Goal: Task Accomplishment & Management: Complete application form

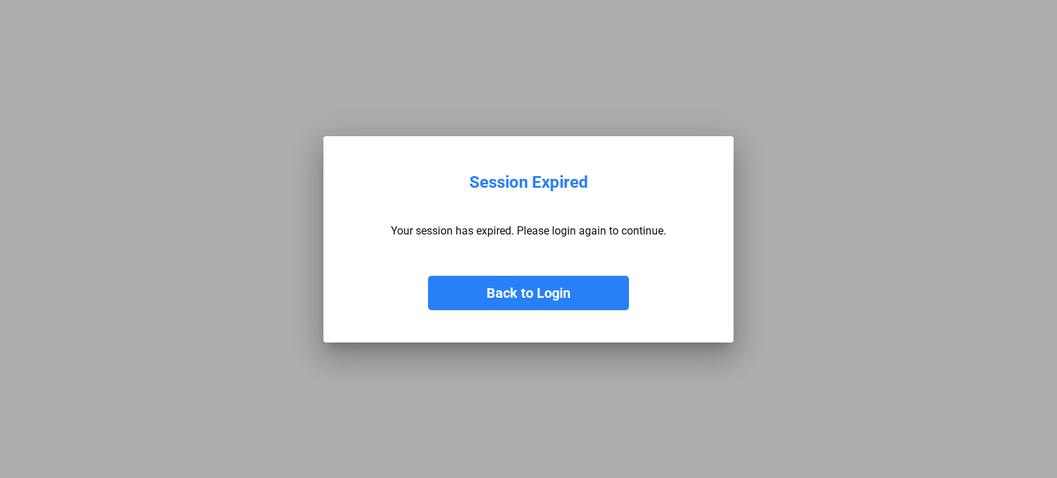
click at [578, 290] on button "Back to Login" at bounding box center [528, 293] width 201 height 34
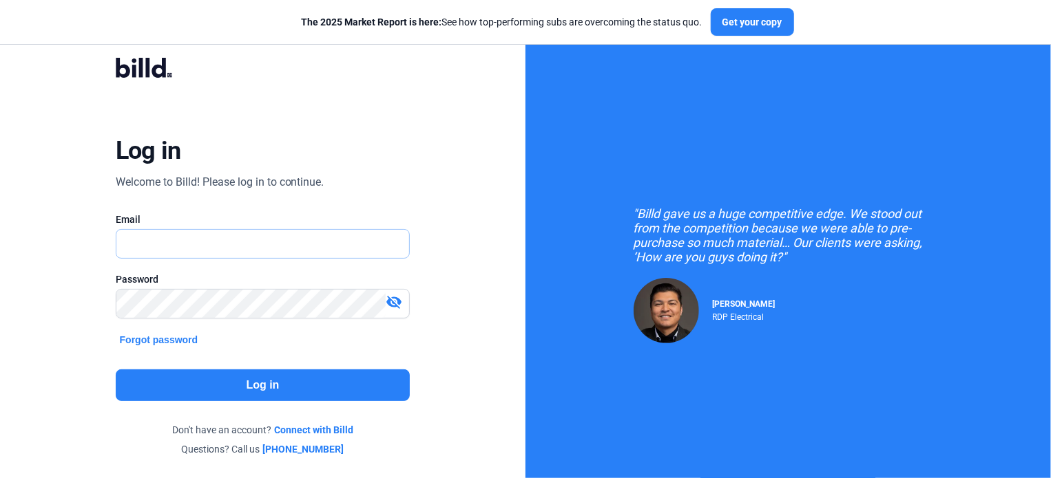
type input "[EMAIL_ADDRESS][DOMAIN_NAME]"
click at [234, 382] on button "Log in" at bounding box center [263, 386] width 295 height 32
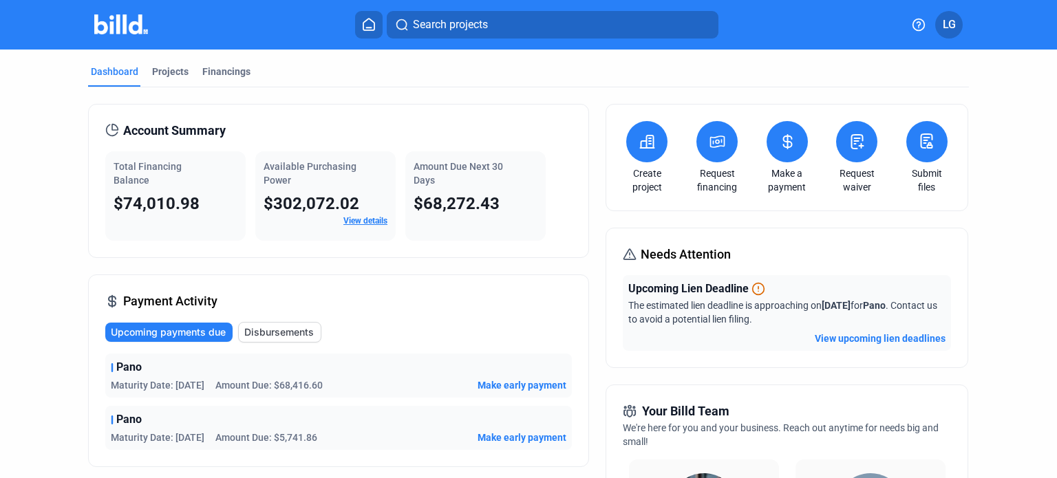
click at [857, 140] on icon at bounding box center [857, 142] width 17 height 17
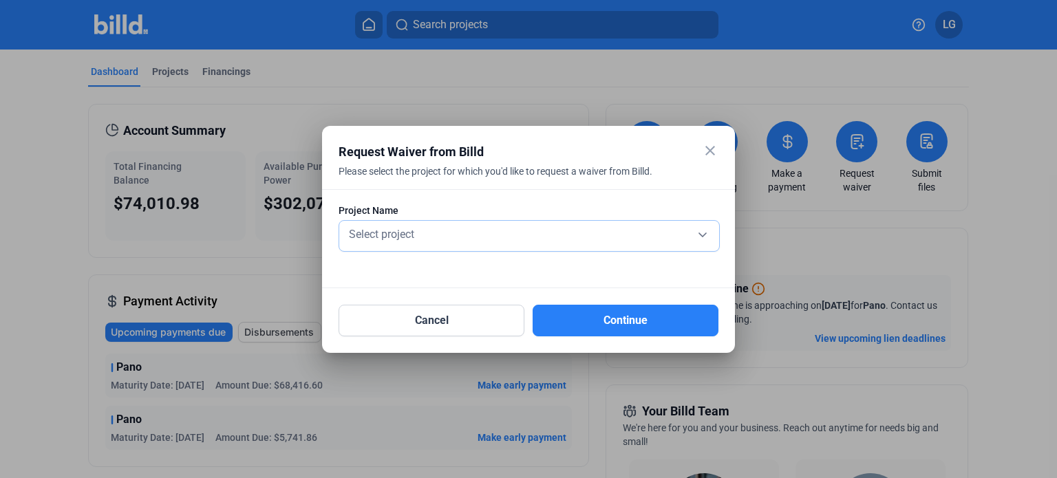
click at [432, 239] on div "Select project" at bounding box center [529, 233] width 366 height 19
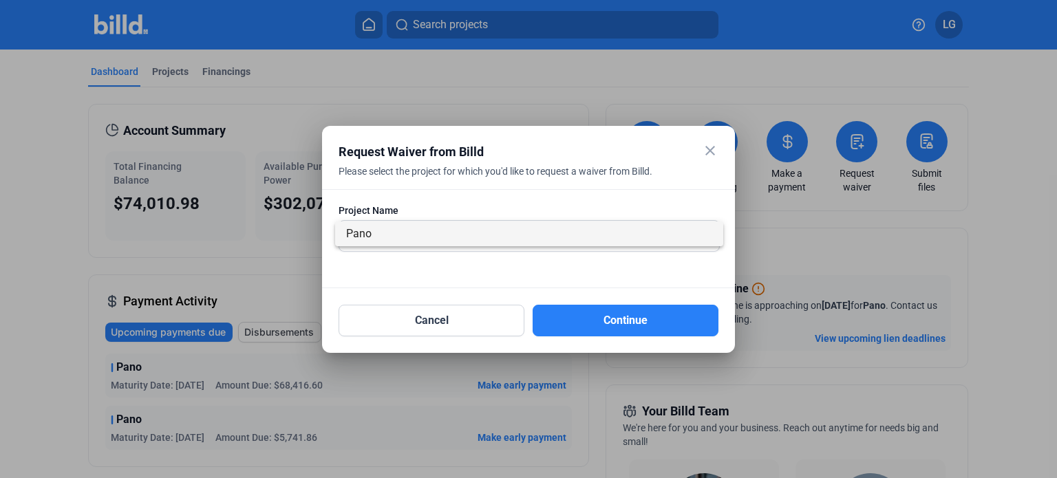
click at [432, 235] on span "Pano" at bounding box center [529, 234] width 366 height 25
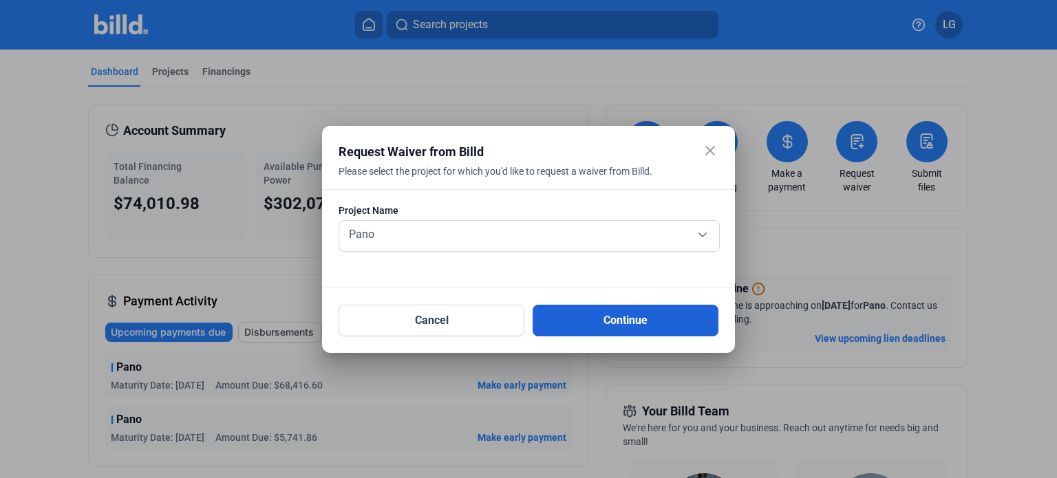
click at [593, 322] on button "Continue" at bounding box center [626, 321] width 186 height 32
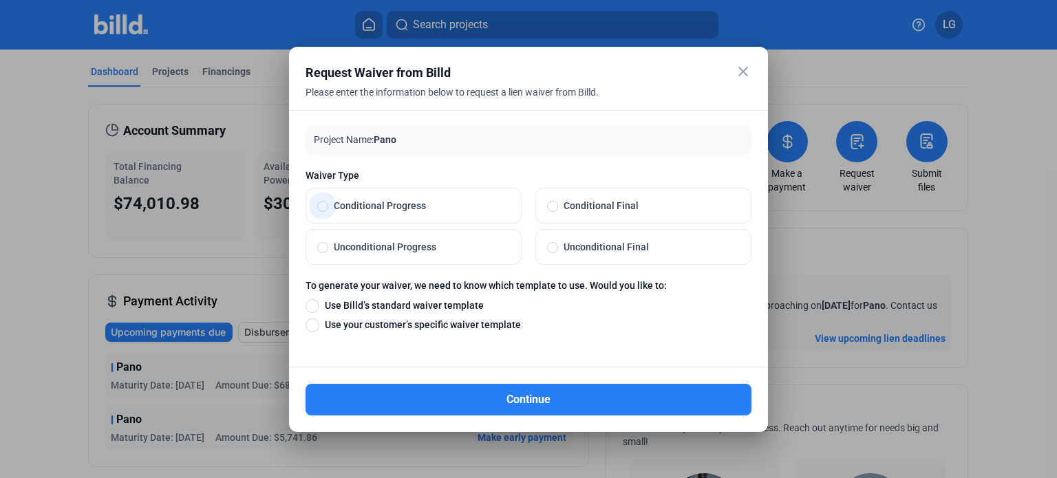
click at [324, 207] on span at bounding box center [322, 206] width 11 height 11
click at [324, 207] on input "Conditional Progress" at bounding box center [322, 206] width 11 height 12
radio input "true"
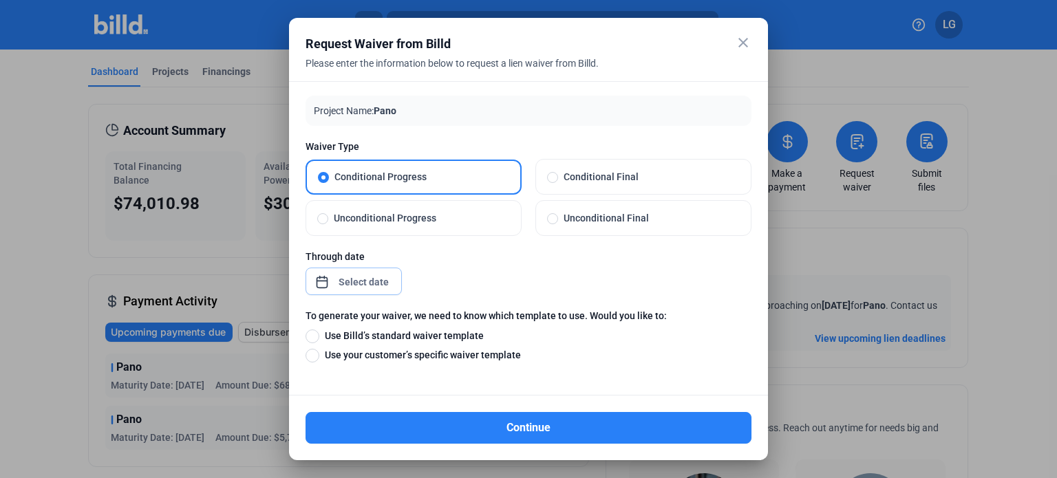
click at [347, 279] on div "close Request Waiver from Billd Please enter the information below to request a…" at bounding box center [528, 239] width 1057 height 478
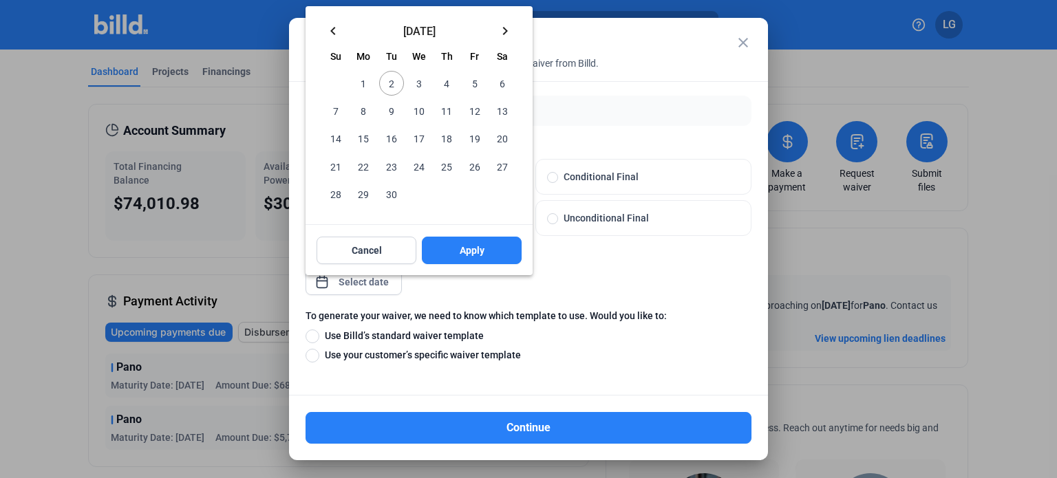
click at [333, 32] on mat-icon "keyboard_arrow_left" at bounding box center [333, 31] width 17 height 17
click at [333, 32] on span "Su" at bounding box center [335, 28] width 11 height 11
click at [328, 5] on mat-icon "keyboard_arrow_left" at bounding box center [333, 3] width 17 height 17
click at [329, 31] on mat-icon "keyboard_arrow_left" at bounding box center [333, 31] width 17 height 17
click at [365, 200] on span "30" at bounding box center [363, 194] width 25 height 25
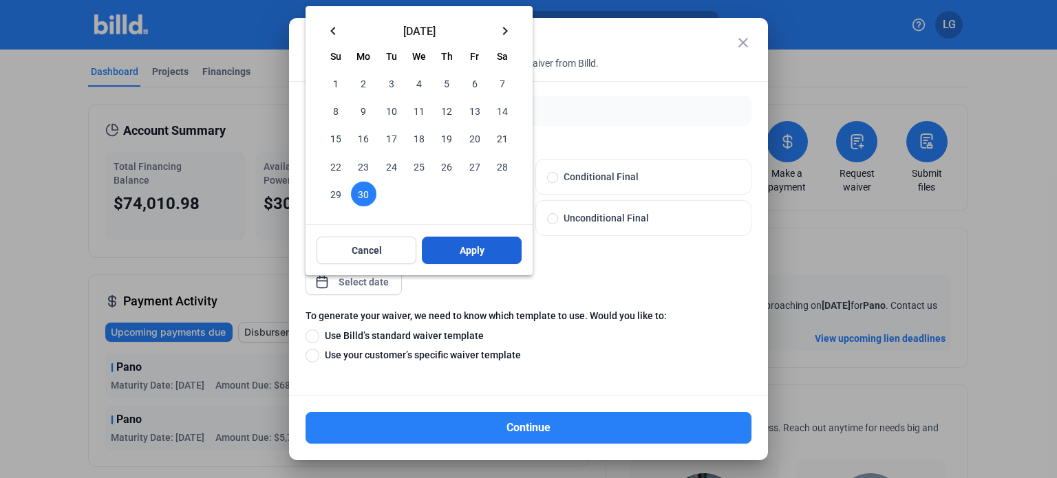
click at [469, 249] on span "Apply" at bounding box center [472, 251] width 25 height 14
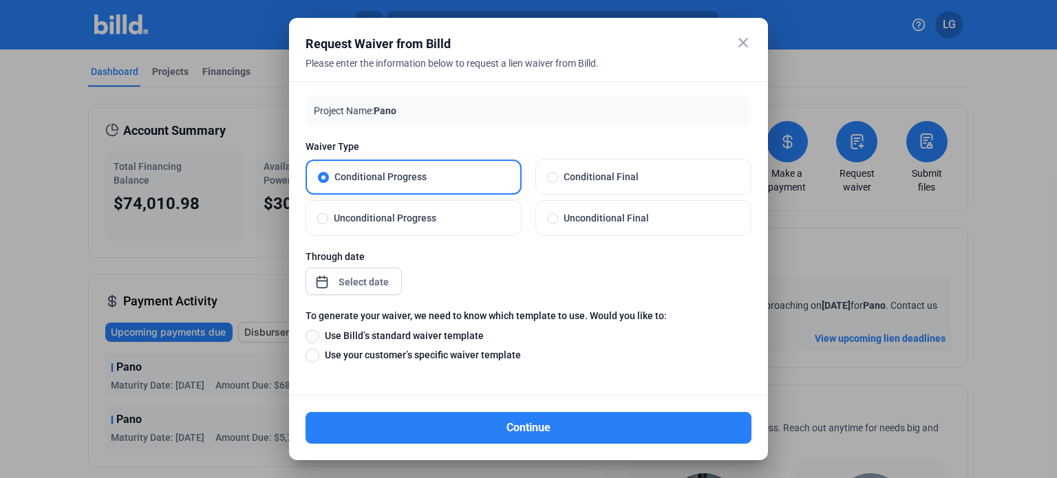
click at [310, 338] on span at bounding box center [313, 337] width 14 height 14
click at [310, 338] on input "Use Billd’s standard waiver template" at bounding box center [313, 335] width 14 height 15
radio input "true"
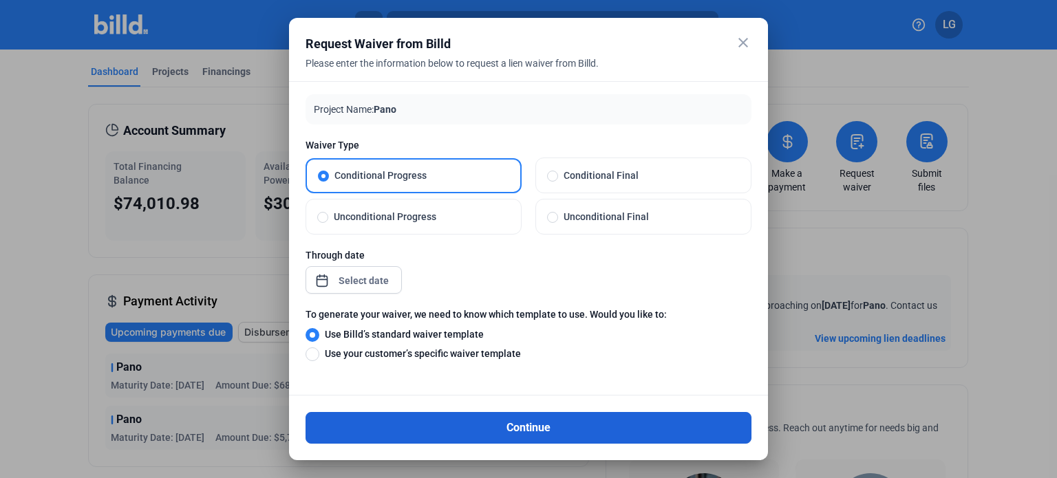
click at [546, 427] on button "Continue" at bounding box center [529, 428] width 446 height 32
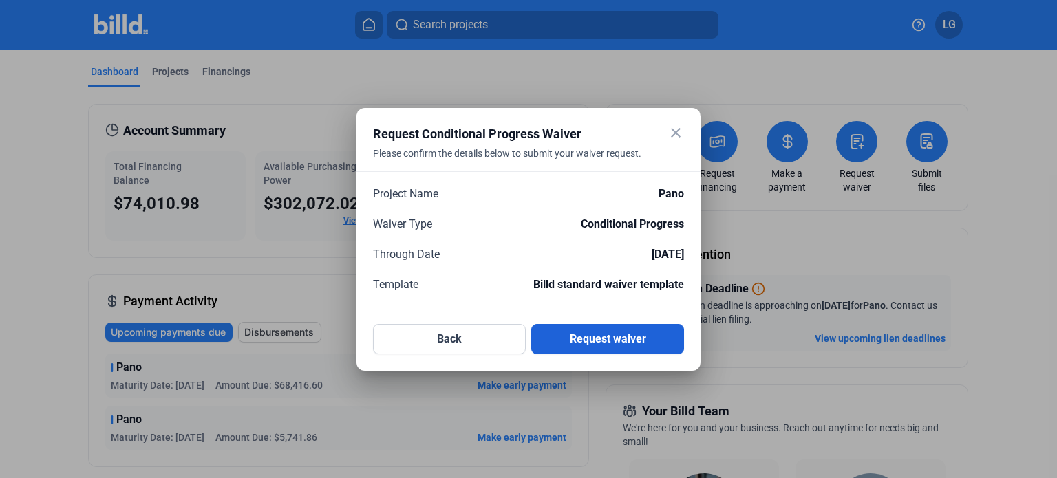
click at [587, 346] on button "Request waiver" at bounding box center [607, 339] width 153 height 30
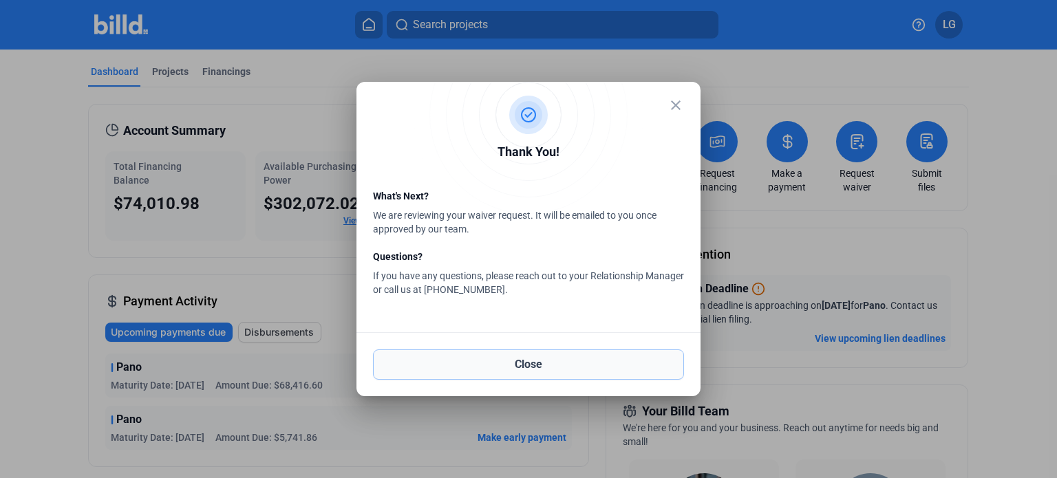
click at [556, 366] on button "Close" at bounding box center [528, 365] width 311 height 30
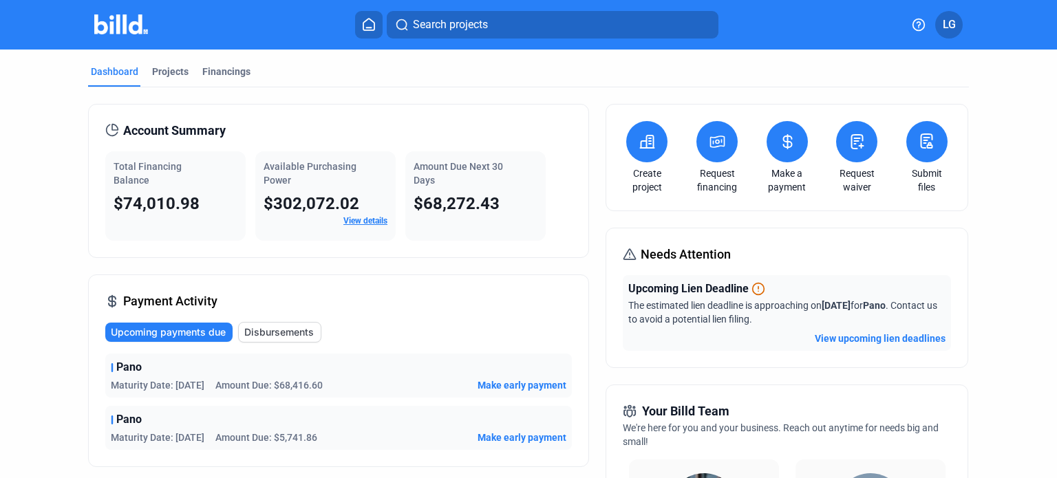
click at [568, 107] on div "Account Summary Total Financing Balance $74,010.98 Available Purchasing Power $…" at bounding box center [338, 181] width 501 height 154
drag, startPoint x: 558, startPoint y: 93, endPoint x: 441, endPoint y: 87, distance: 117.2
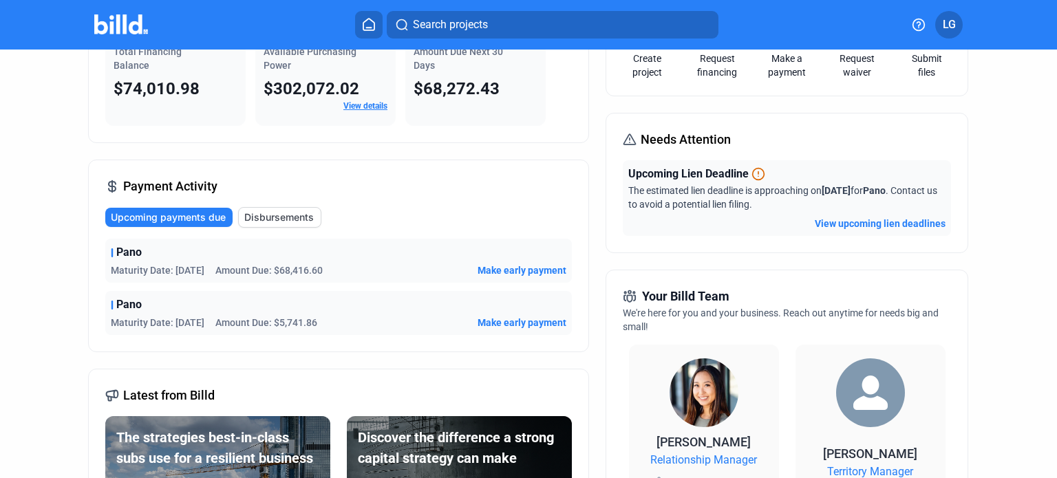
scroll to position [0, 0]
